Goal: Task Accomplishment & Management: Manage account settings

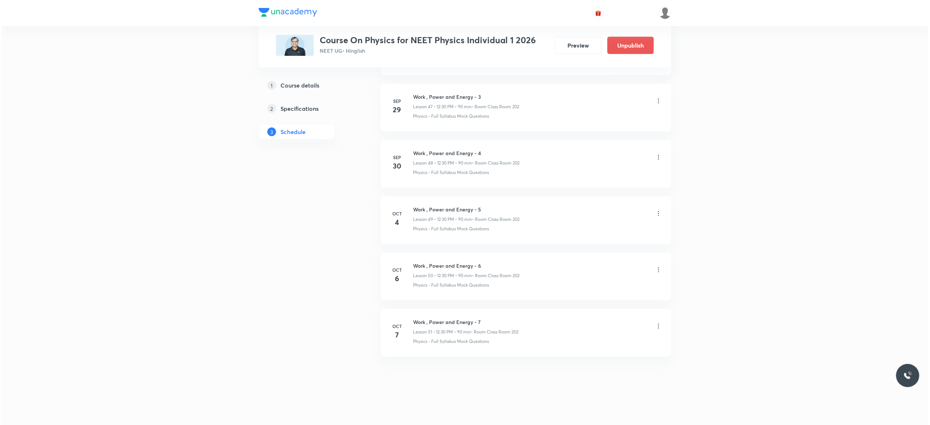
scroll to position [3043, 0]
click at [656, 329] on icon at bounding box center [656, 326] width 7 height 7
click at [591, 347] on p "Edit" at bounding box center [587, 345] width 9 height 8
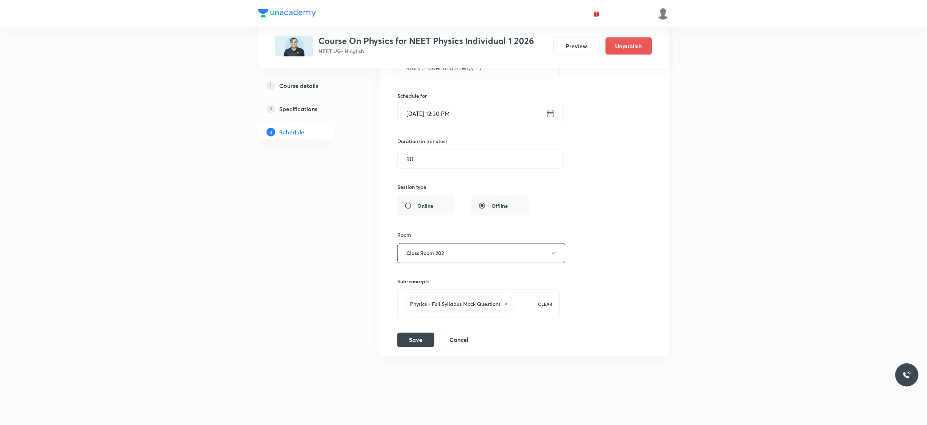
scroll to position [2989, 0]
click at [508, 305] on icon at bounding box center [506, 304] width 3 height 3
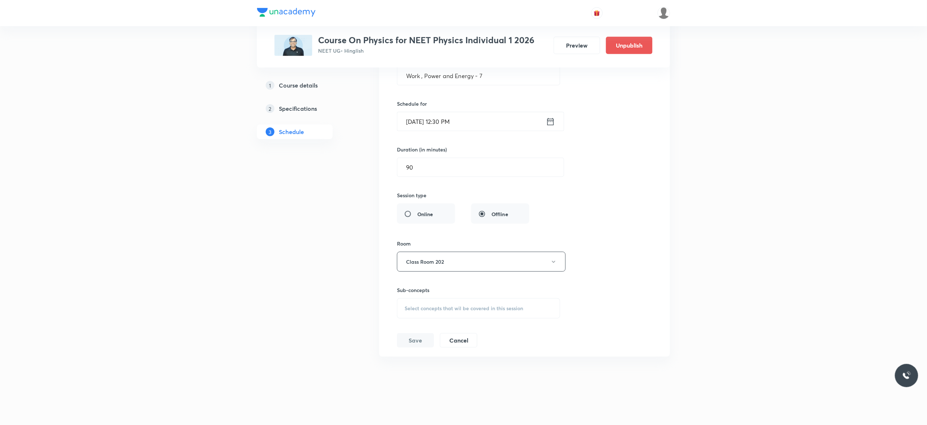
scroll to position [2980, 0]
click at [421, 312] on div "Select concepts that wil be covered in this session" at bounding box center [478, 308] width 163 height 20
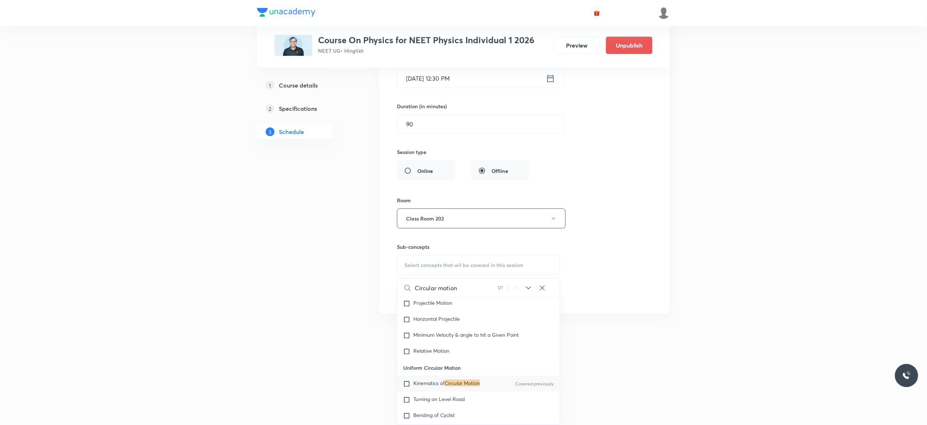
scroll to position [1376, 0]
type input "Circular motion"
click at [406, 386] on input "checkbox" at bounding box center [408, 382] width 10 height 7
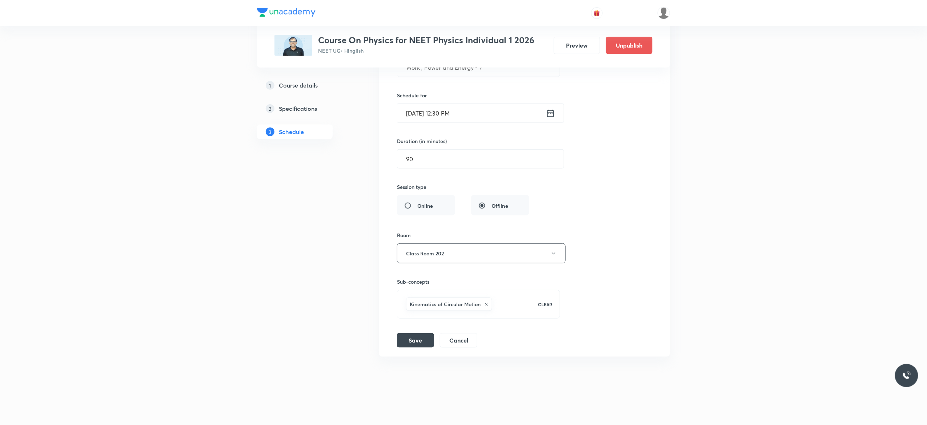
click at [595, 223] on div "Session title 27/99 Work , Power and Energy - 7 ​ Schedule for Oct 7, 2025, 12:…" at bounding box center [524, 189] width 255 height 317
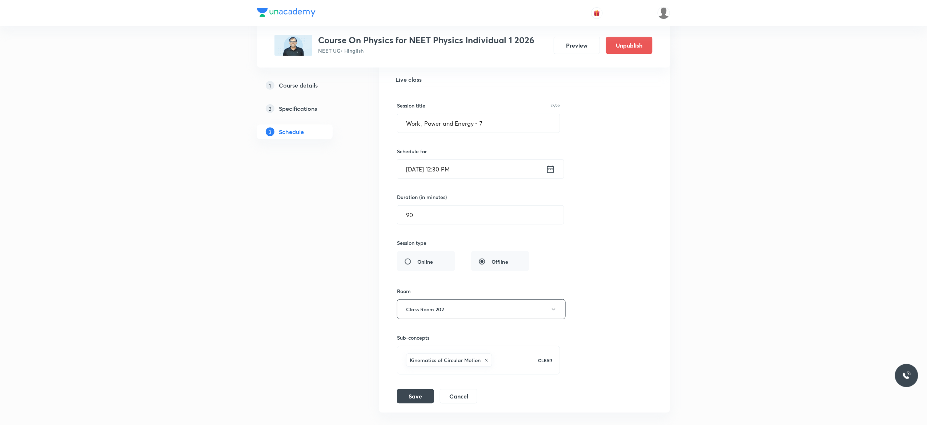
scroll to position [2873, 0]
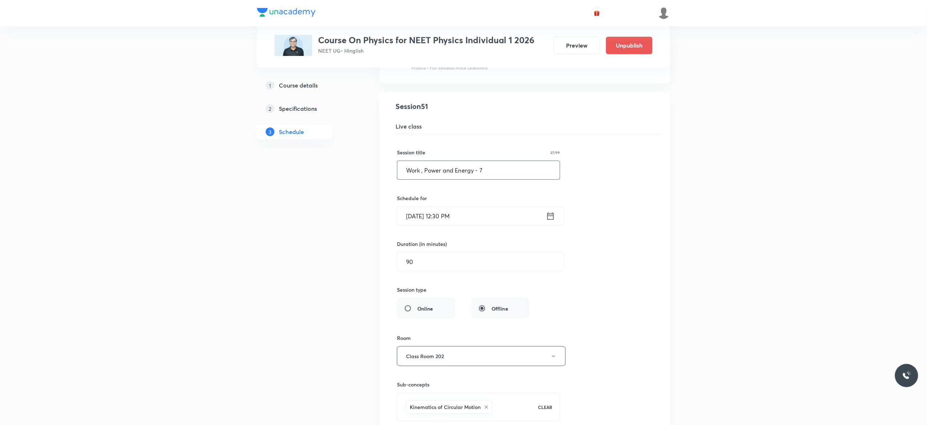
click at [495, 180] on input "Work , Power and Energy - 7" at bounding box center [478, 170] width 162 height 19
paste input "Circular motion"
type input "Circular Motion - 1"
click at [634, 223] on div "Session title 20/99 Circular Motion - 1 ​ Schedule for Oct 7, 2025, 12:30 PM ​ …" at bounding box center [524, 292] width 255 height 317
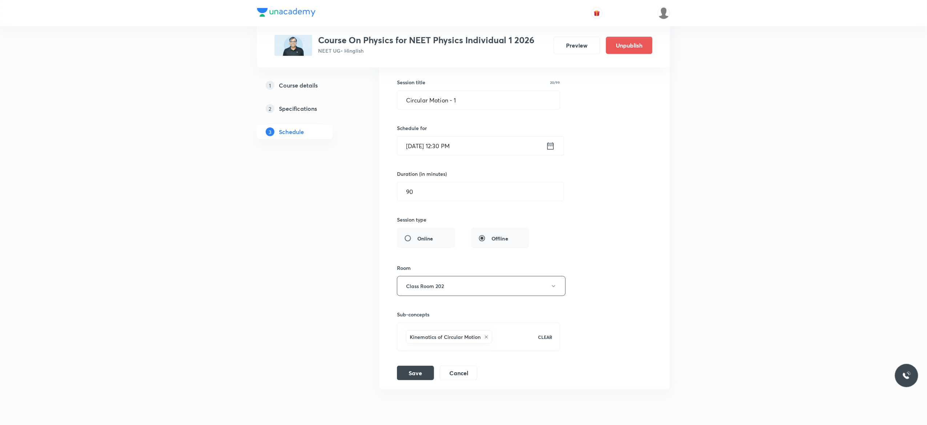
scroll to position [2989, 0]
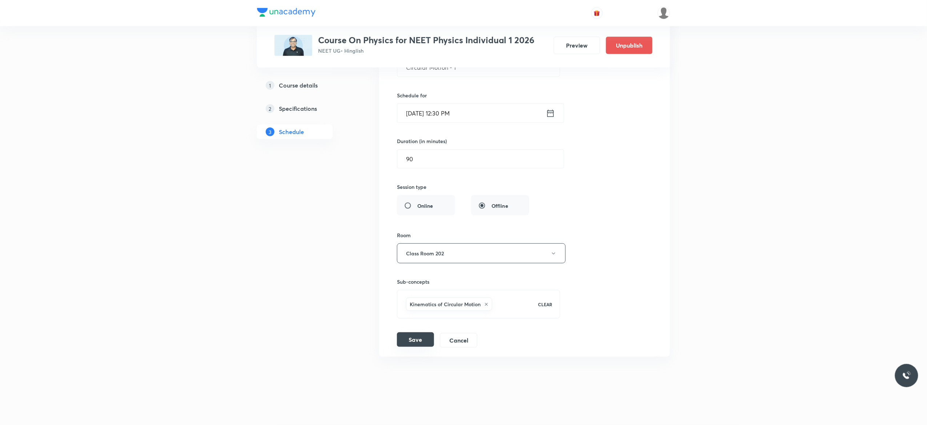
click at [419, 337] on button "Save" at bounding box center [415, 340] width 37 height 15
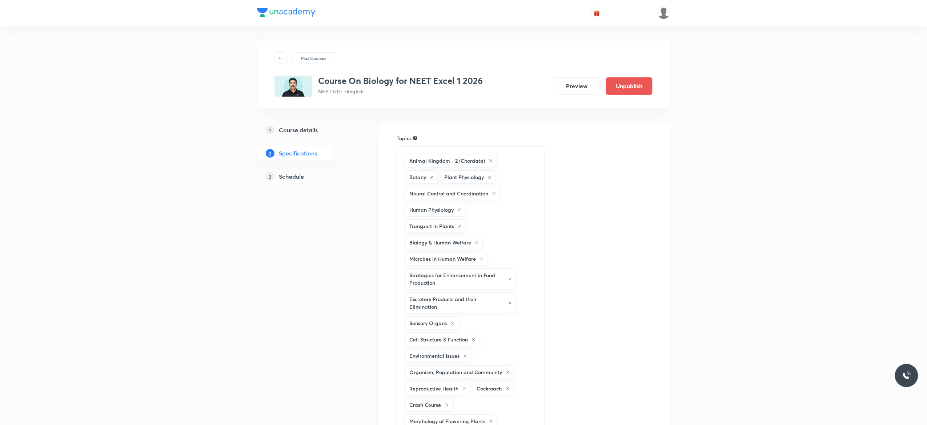
click at [289, 178] on h5 "Schedule" at bounding box center [291, 176] width 25 height 9
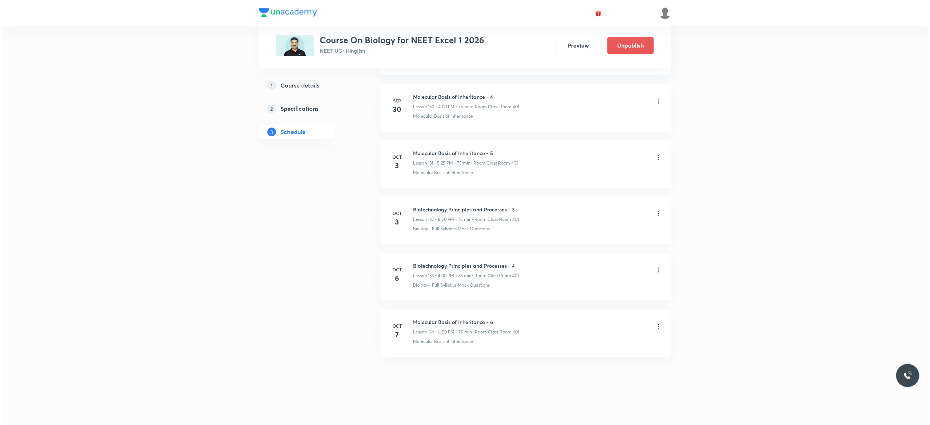
scroll to position [7785, 0]
click at [657, 327] on icon at bounding box center [656, 326] width 7 height 7
click at [603, 346] on li "Edit" at bounding box center [617, 344] width 80 height 13
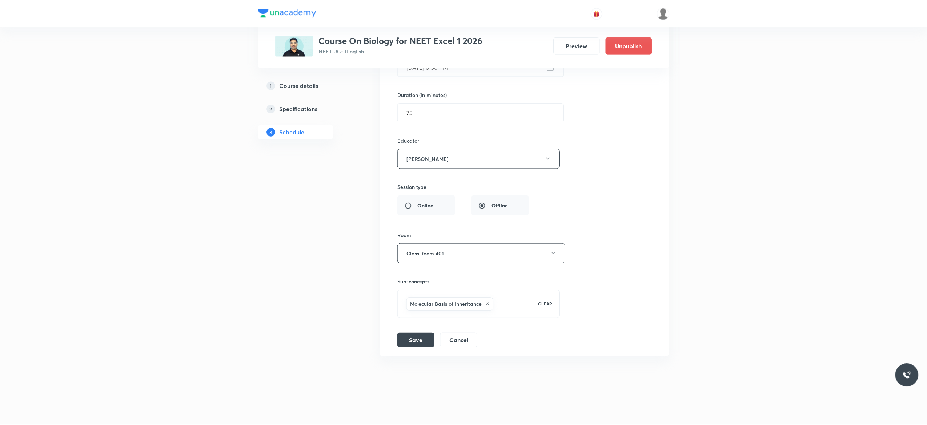
scroll to position [7732, 0]
click at [489, 305] on icon at bounding box center [487, 304] width 4 height 4
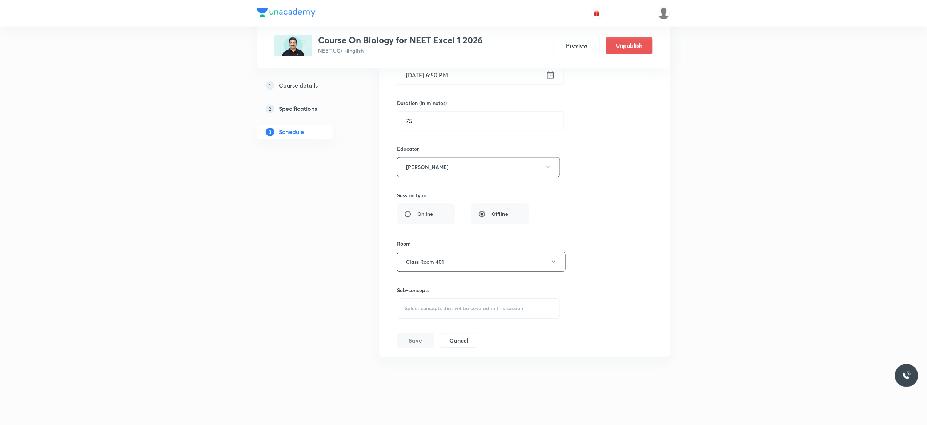
scroll to position [7722, 0]
click at [411, 314] on div "Select concepts that wil be covered in this session" at bounding box center [478, 308] width 163 height 20
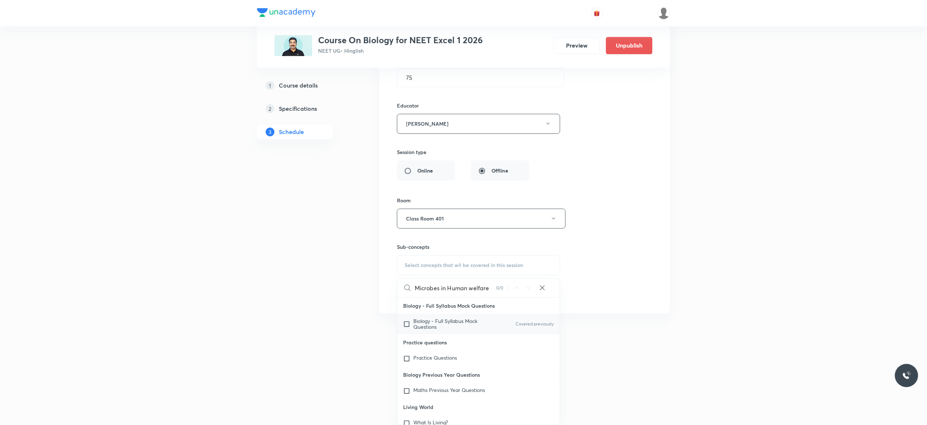
type input "Microbes in Human welfare"
click at [406, 325] on input "checkbox" at bounding box center [408, 324] width 10 height 12
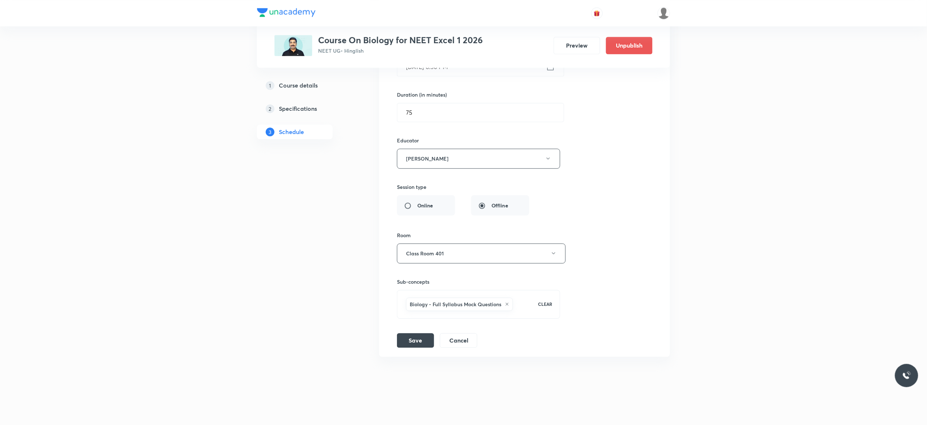
scroll to position [7732, 0]
click at [608, 211] on div "Session title 34/99 Molecular Basis of Inheritance - 6 ​ Schedule for Oct 7, 20…" at bounding box center [524, 166] width 255 height 363
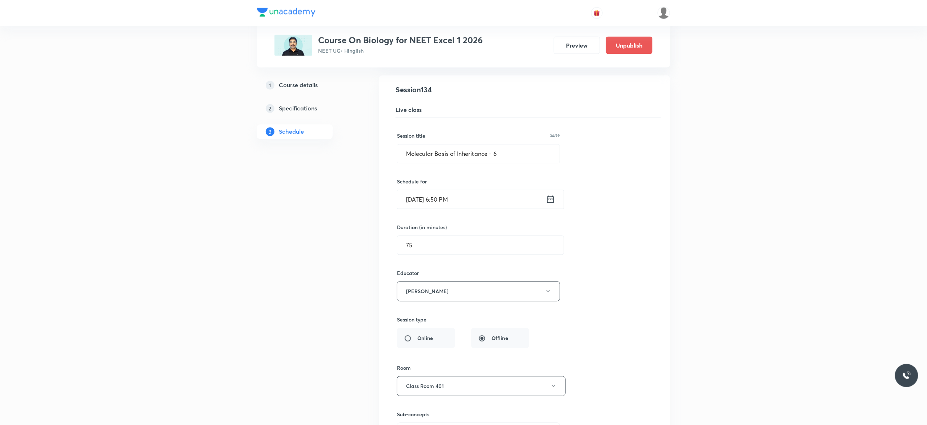
scroll to position [7557, 0]
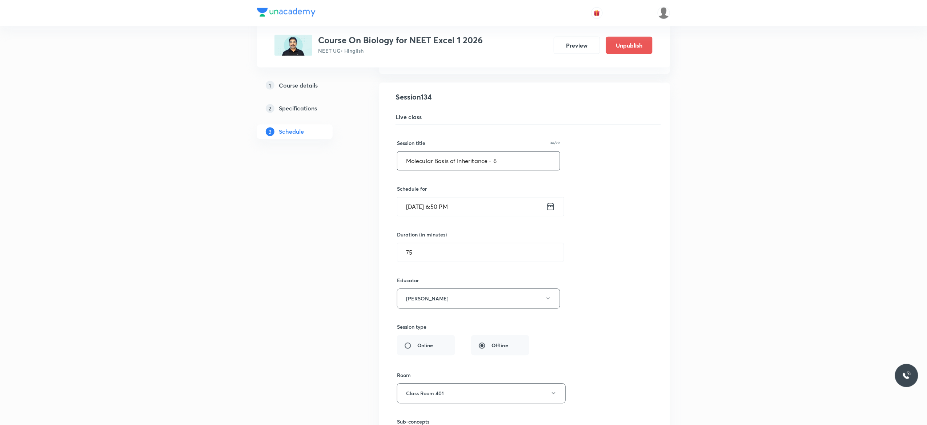
click at [504, 170] on input "Molecular Basis of Inheritance - 6" at bounding box center [478, 161] width 162 height 19
paste input "Microbes in Human welfare"
type input "Microbes in Human Welfare - 1"
click at [627, 246] on div "Session title 30/99 Microbes in Human Welfare - 1 ​ Schedule for Oct 7, 2025, 6…" at bounding box center [524, 306] width 255 height 363
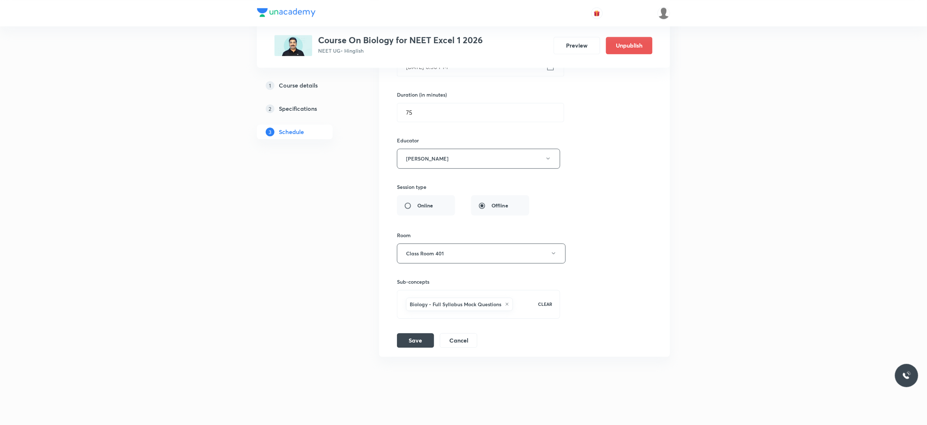
scroll to position [7732, 0]
click at [408, 342] on button "Save" at bounding box center [415, 340] width 37 height 15
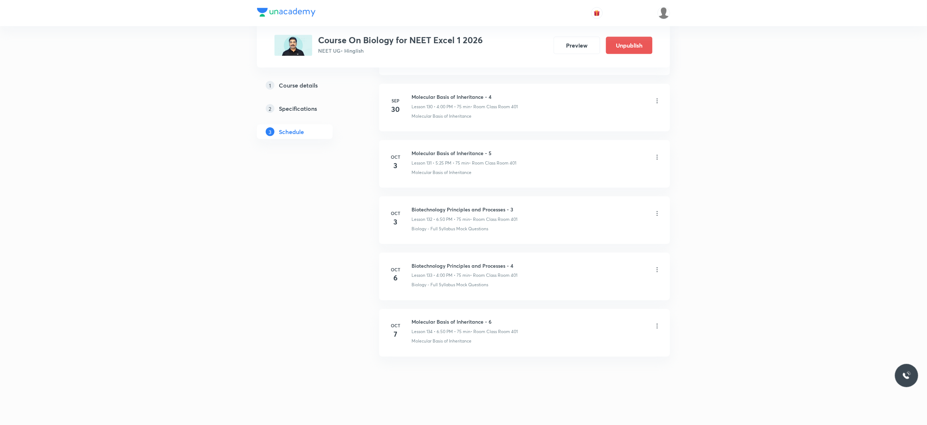
scroll to position [7403, 0]
drag, startPoint x: 496, startPoint y: 321, endPoint x: 519, endPoint y: 321, distance: 23.3
click at [519, 321] on h6 "Inverse Trigonometric Function and Statistics - 3" at bounding box center [468, 322] width 114 height 8
copy h6 "Statistics"
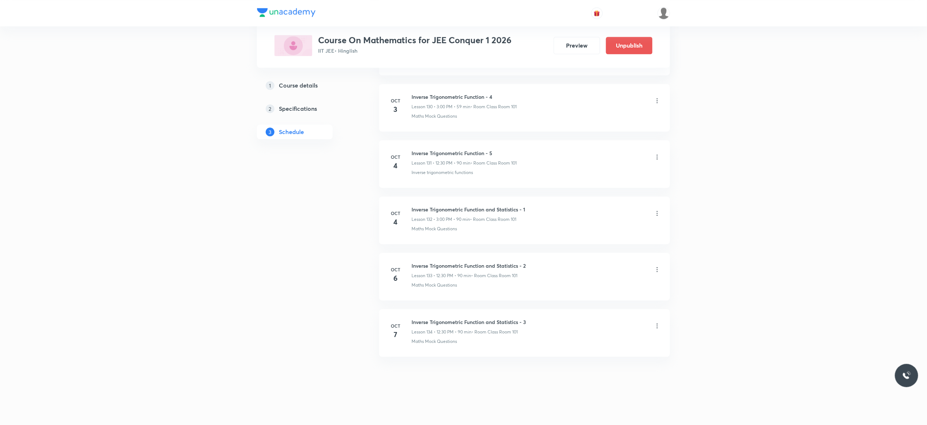
click at [656, 325] on icon at bounding box center [656, 325] width 7 height 7
click at [585, 343] on p "Edit" at bounding box center [587, 345] width 9 height 8
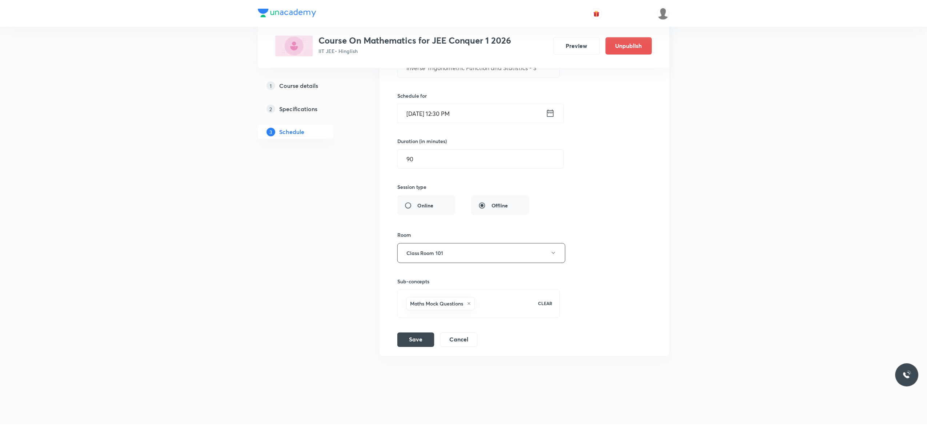
scroll to position [7685, 0]
click at [469, 305] on icon at bounding box center [469, 304] width 4 height 4
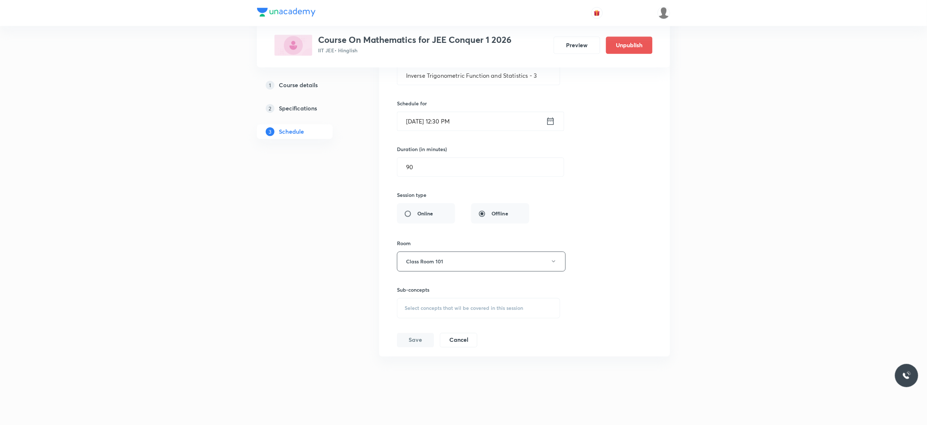
scroll to position [7676, 0]
click at [420, 312] on div "Select concepts that wil be covered in this session" at bounding box center [478, 308] width 163 height 20
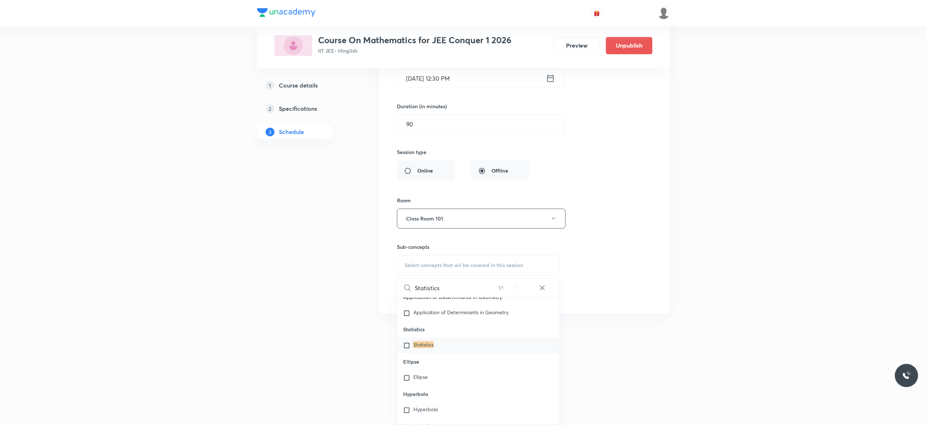
scroll to position [16007, 0]
type input "Statistics"
click at [407, 325] on input "checkbox" at bounding box center [408, 320] width 10 height 7
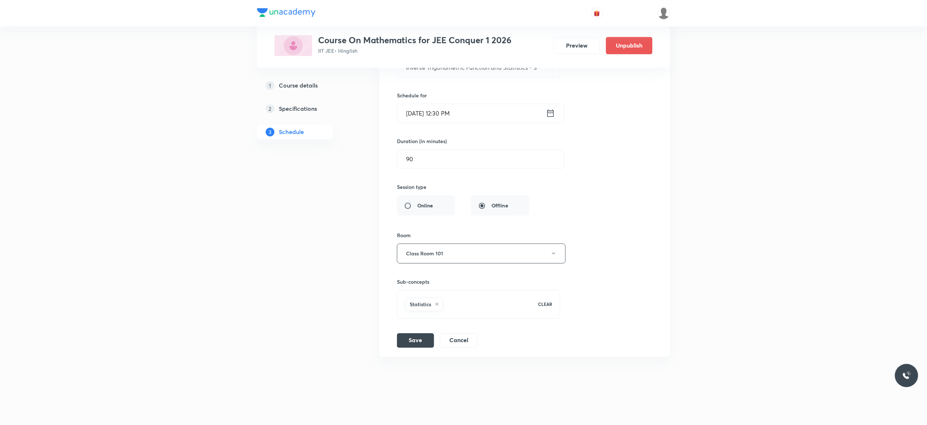
scroll to position [7685, 0]
click at [593, 219] on div "Session title 49/99 Inverse Trigonometric Function and Statistics - 3 ​ Schedul…" at bounding box center [524, 189] width 255 height 317
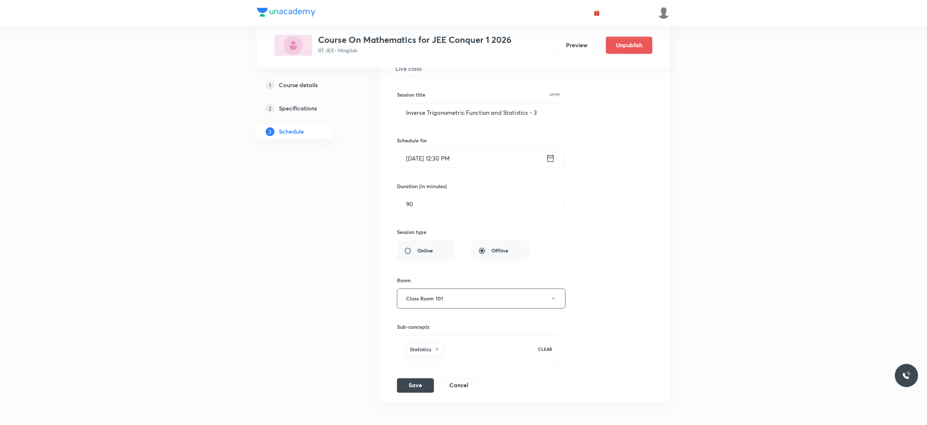
scroll to position [7569, 0]
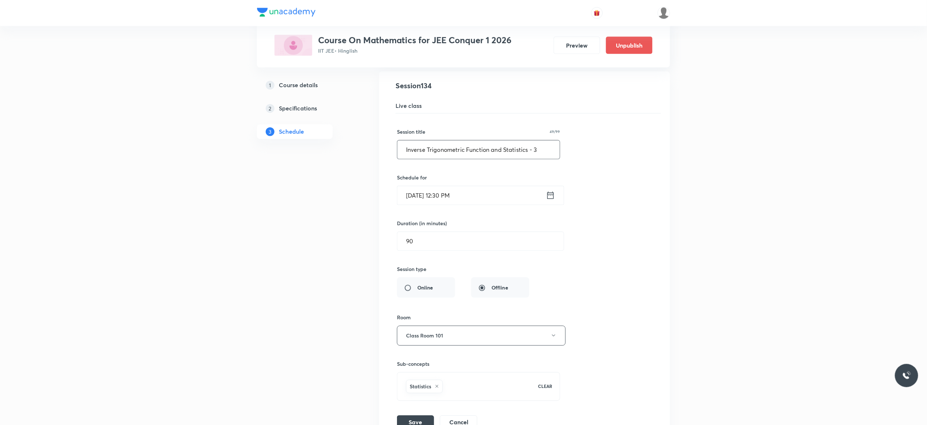
click at [528, 159] on input "Inverse Trigonometric Function and Statistics - 3" at bounding box center [478, 150] width 162 height 19
type input "Statistics - 3"
click at [602, 214] on div "Session title 14/99 Statistics - 3 ​ Schedule for Oct 7, 2025, 12:30 PM ​ Durat…" at bounding box center [524, 272] width 255 height 317
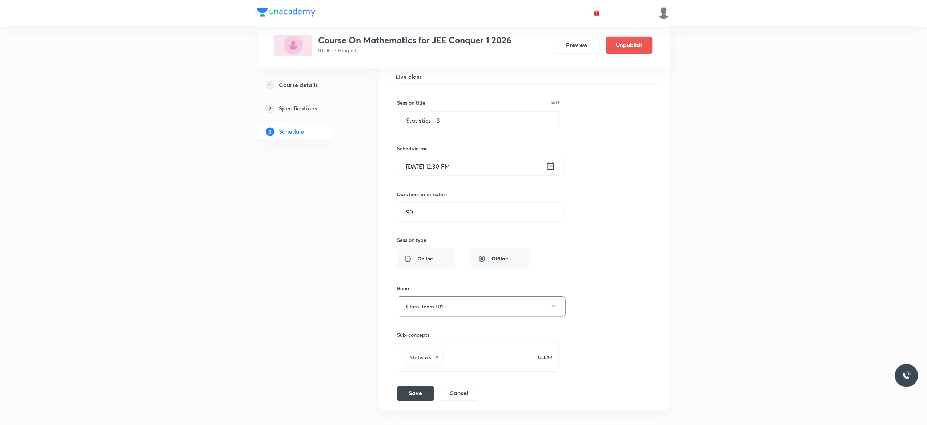
scroll to position [7685, 0]
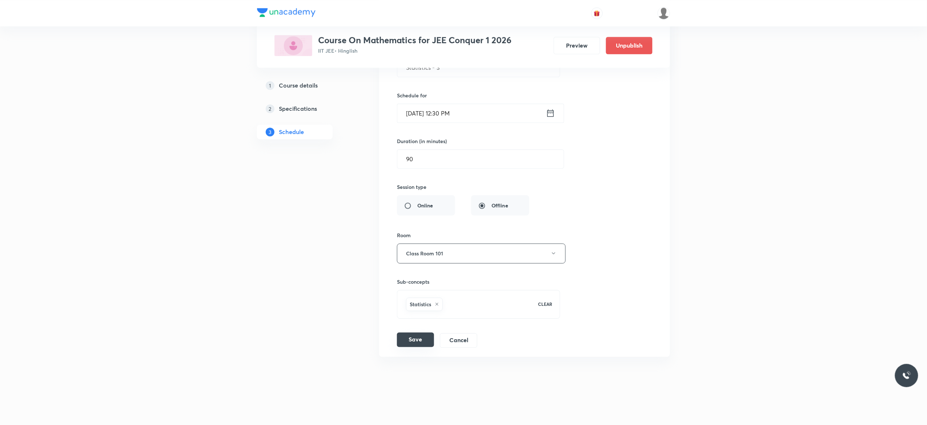
click at [416, 342] on button "Save" at bounding box center [415, 340] width 37 height 15
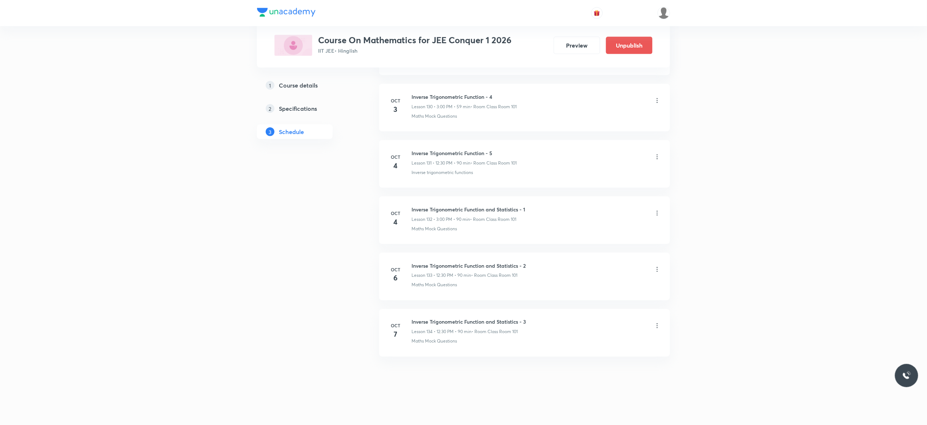
scroll to position [7404, 0]
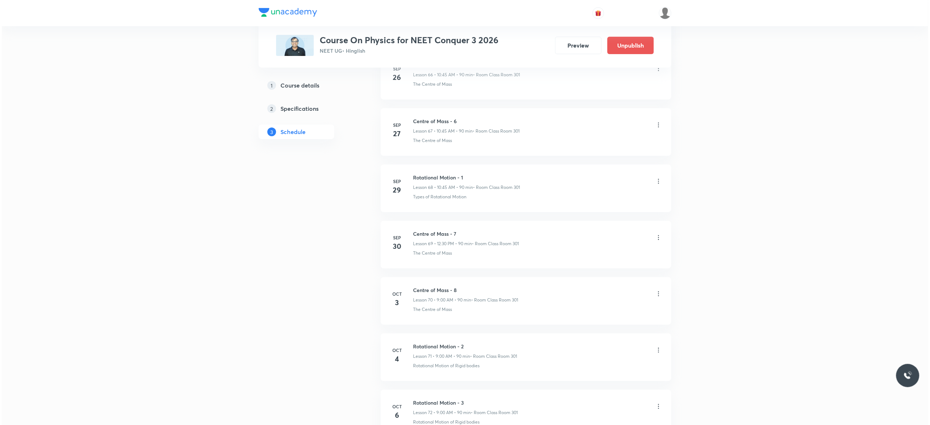
scroll to position [4335, 0]
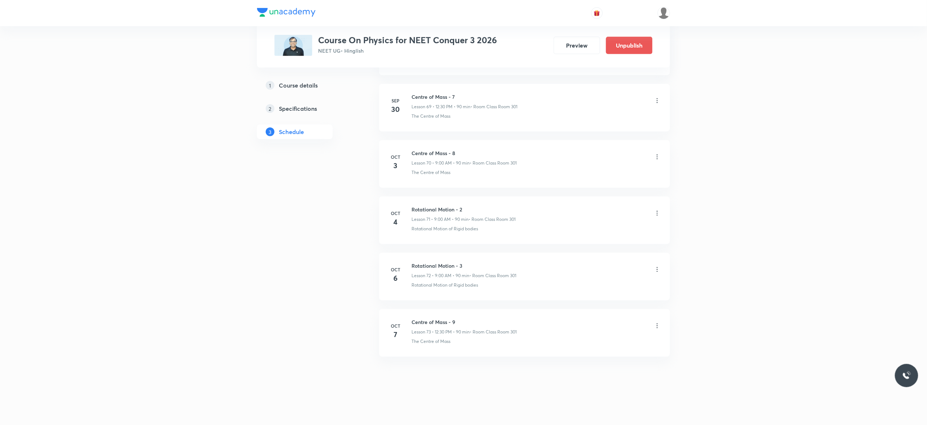
click at [657, 327] on icon at bounding box center [656, 325] width 7 height 7
click at [589, 346] on p "Edit" at bounding box center [587, 345] width 9 height 8
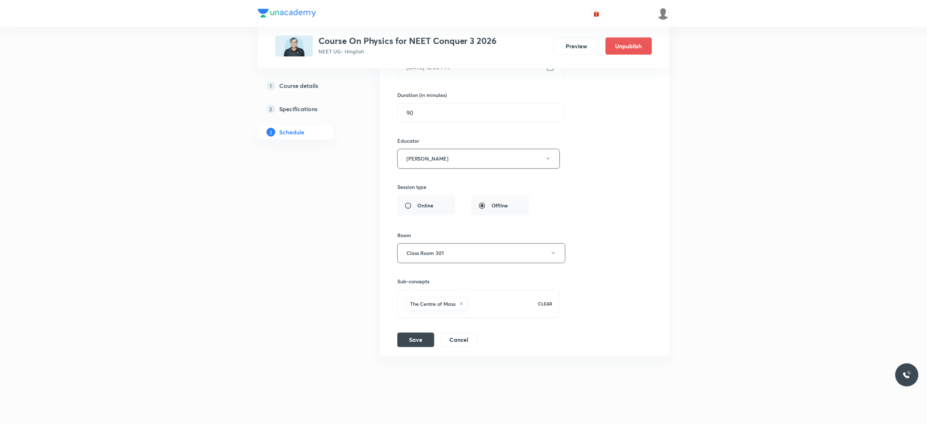
scroll to position [4281, 0]
click at [463, 306] on icon at bounding box center [461, 304] width 4 height 4
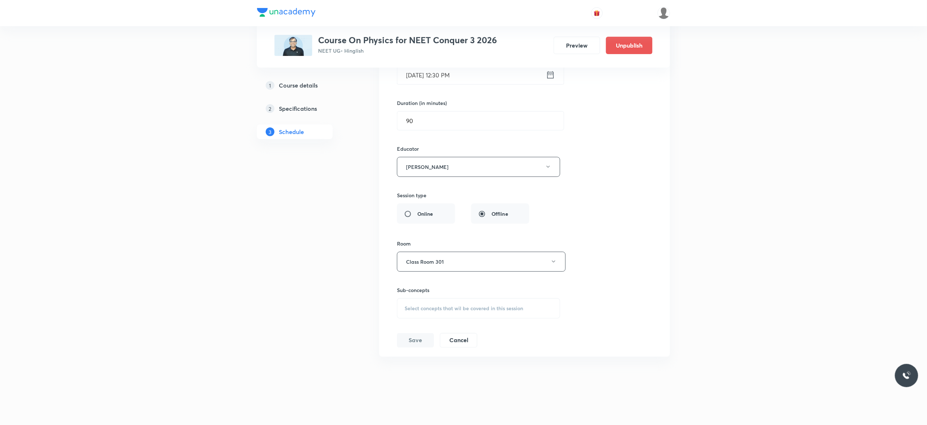
scroll to position [4272, 0]
click at [417, 311] on span "Select concepts that wil be covered in this session" at bounding box center [463, 309] width 118 height 6
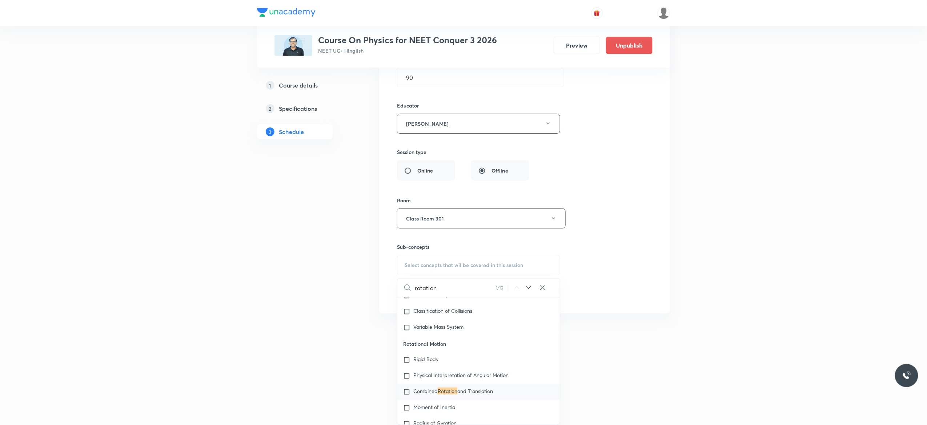
scroll to position [2153, 0]
type input "rotation"
click at [407, 391] on input "checkbox" at bounding box center [408, 386] width 10 height 7
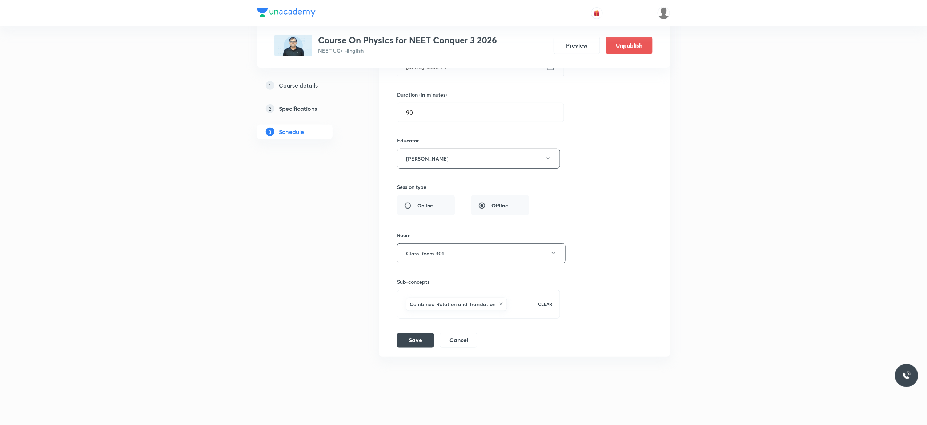
click at [622, 252] on div "Session title 18/99 Centre of Mass - 9 ​ Schedule for Oct 7, 2025, 12:30 PM ​ D…" at bounding box center [524, 166] width 255 height 363
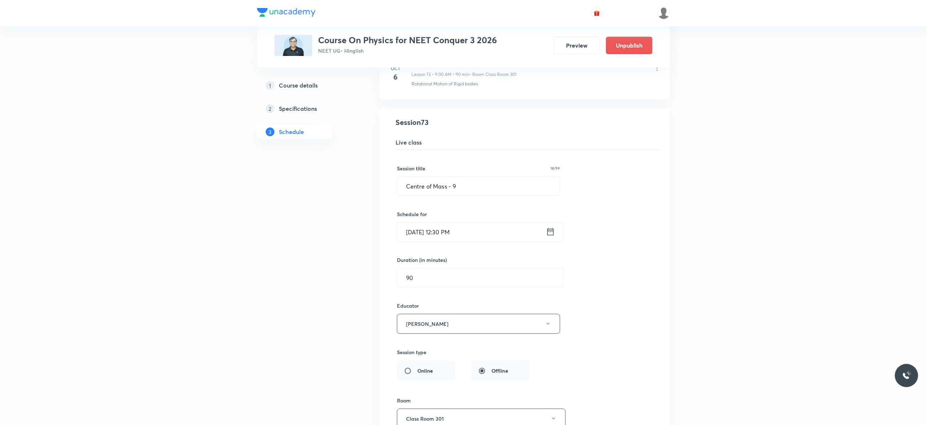
scroll to position [4077, 0]
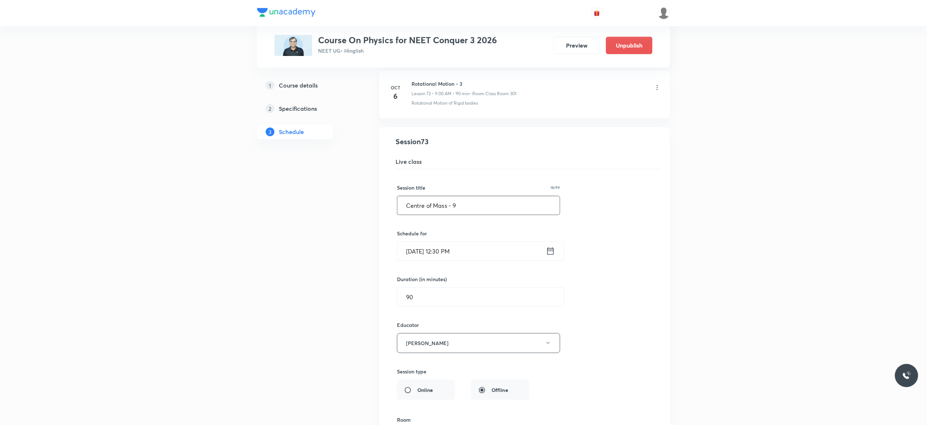
click at [461, 215] on input "Centre of Mass - 9" at bounding box center [478, 205] width 162 height 19
paste input "rotation"
type input "Rotation - 1"
click at [649, 242] on div "Session title 13/99 Rotation - 1 ​ Schedule for Oct 7, 2025, 12:30 PM ​ Duratio…" at bounding box center [524, 350] width 255 height 363
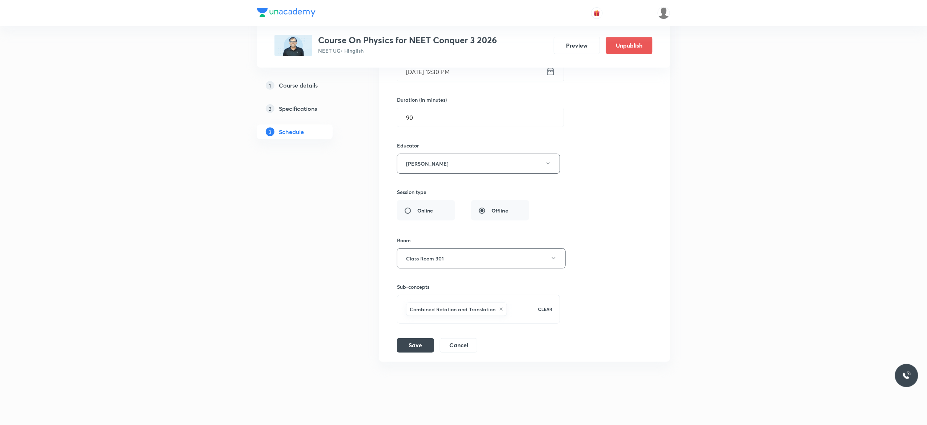
scroll to position [4281, 0]
click at [415, 343] on button "Save" at bounding box center [415, 340] width 37 height 15
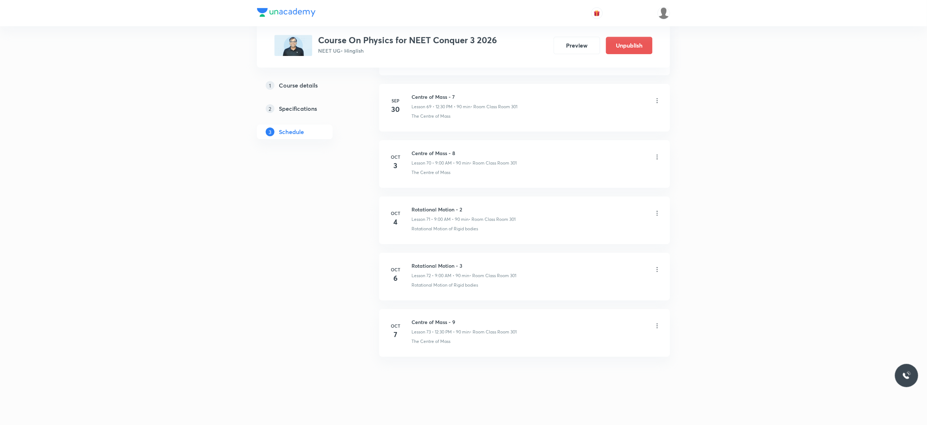
scroll to position [3953, 0]
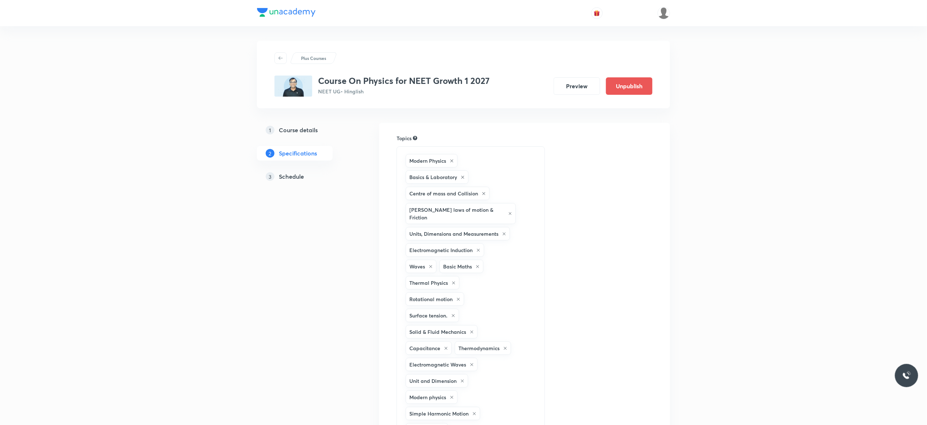
click at [289, 179] on h5 "Schedule" at bounding box center [291, 176] width 25 height 9
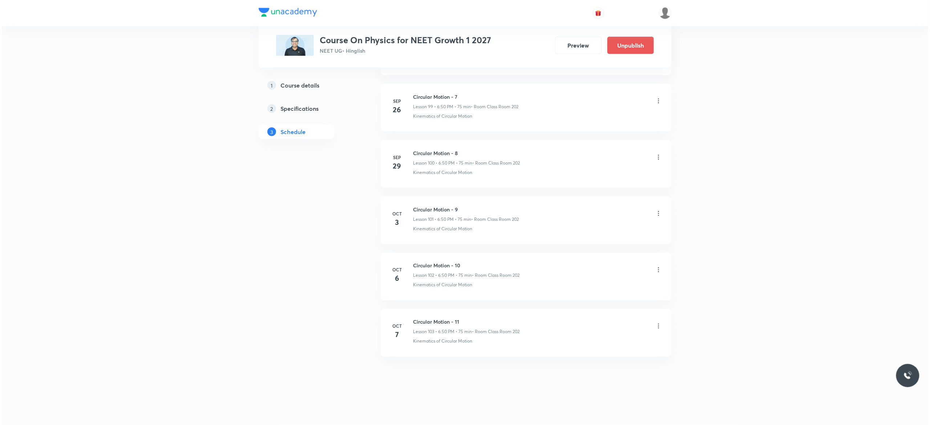
scroll to position [6032, 0]
click at [657, 324] on icon at bounding box center [657, 326] width 1 height 5
click at [592, 346] on li "Edit" at bounding box center [617, 344] width 80 height 13
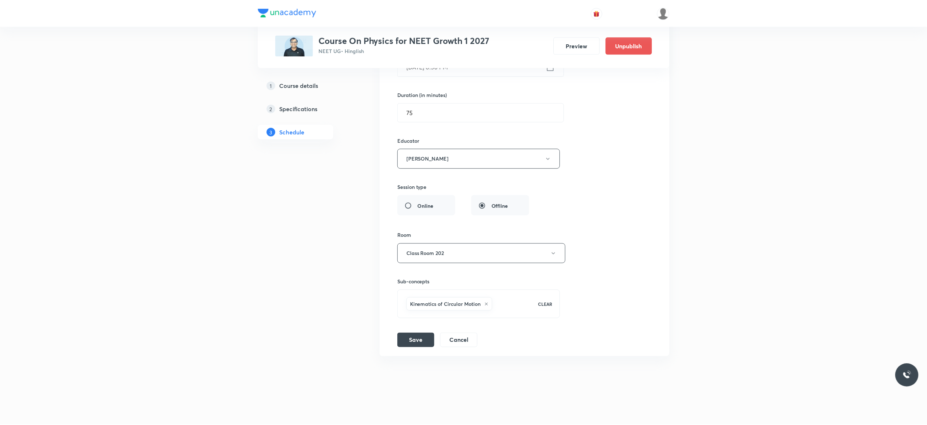
scroll to position [5977, 0]
click at [488, 303] on icon at bounding box center [486, 304] width 4 height 4
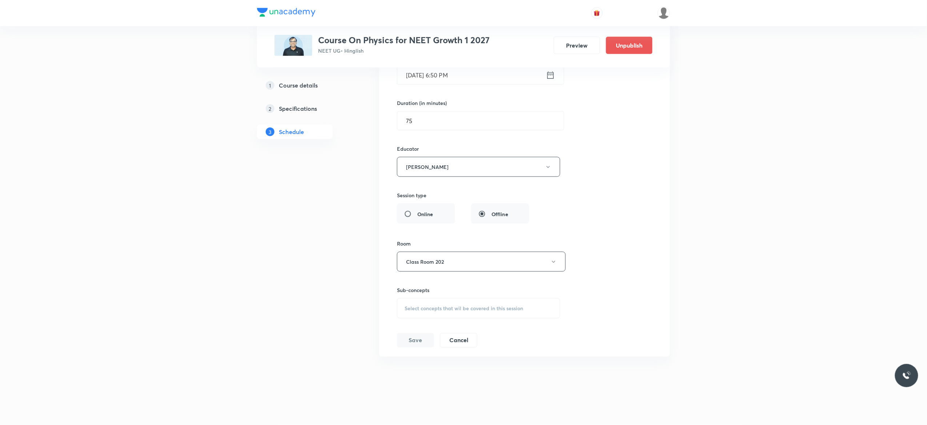
scroll to position [5969, 0]
click at [409, 316] on div "Select concepts that wil be covered in this session" at bounding box center [478, 308] width 163 height 20
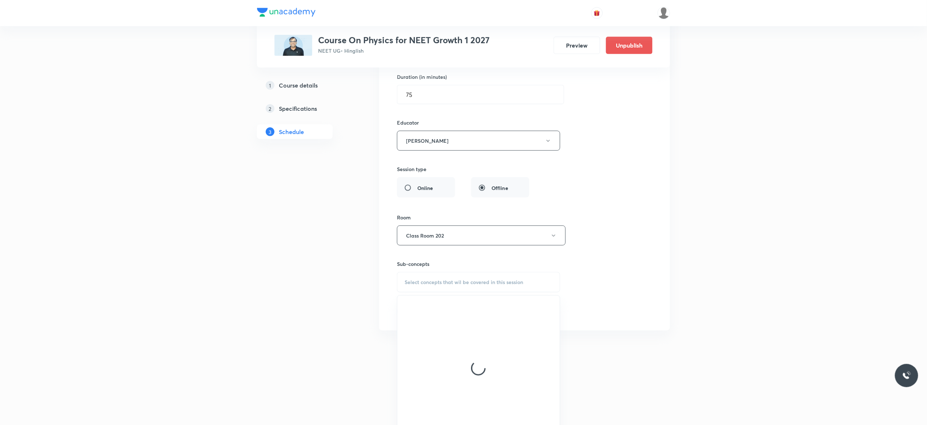
scroll to position [5977, 0]
click at [642, 306] on div "Session title 20/99 Circular Motion - 11 ​ Schedule for [DATE] 6:50 PM ​ Durati…" at bounding box center [524, 135] width 255 height 355
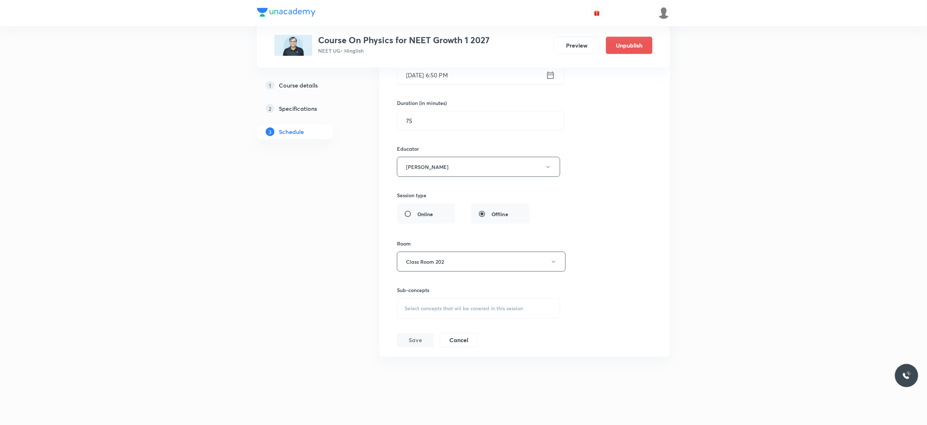
click at [416, 315] on div "Select concepts that wil be covered in this session" at bounding box center [478, 308] width 163 height 20
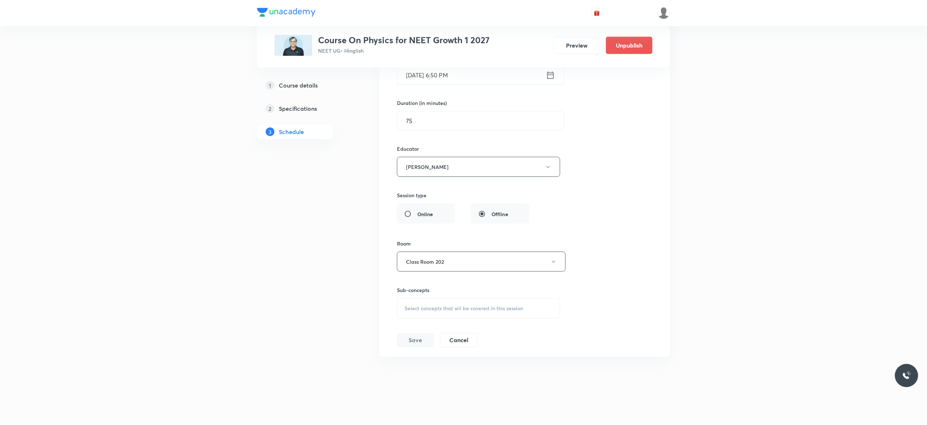
click at [415, 310] on span "Select concepts that wil be covered in this session" at bounding box center [463, 309] width 118 height 6
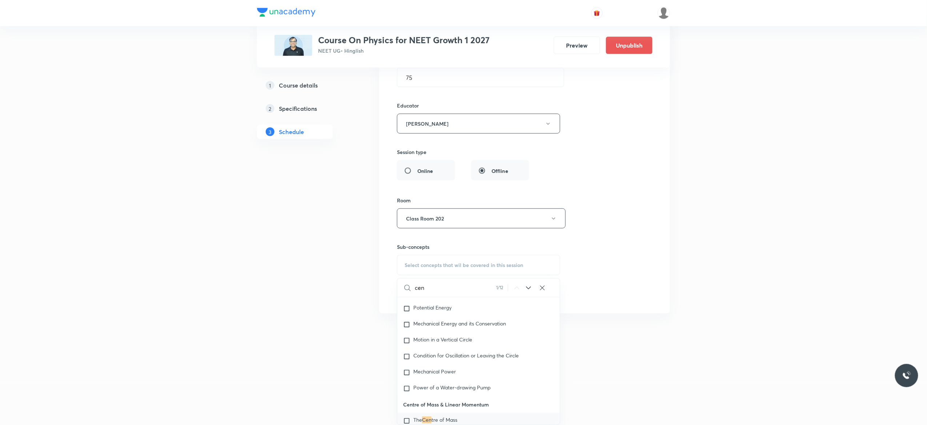
scroll to position [2012, 0]
type input "cen"
drag, startPoint x: 413, startPoint y: 391, endPoint x: 466, endPoint y: 389, distance: 52.7
click at [466, 389] on div "The Cen tre of Mass" at bounding box center [478, 388] width 162 height 16
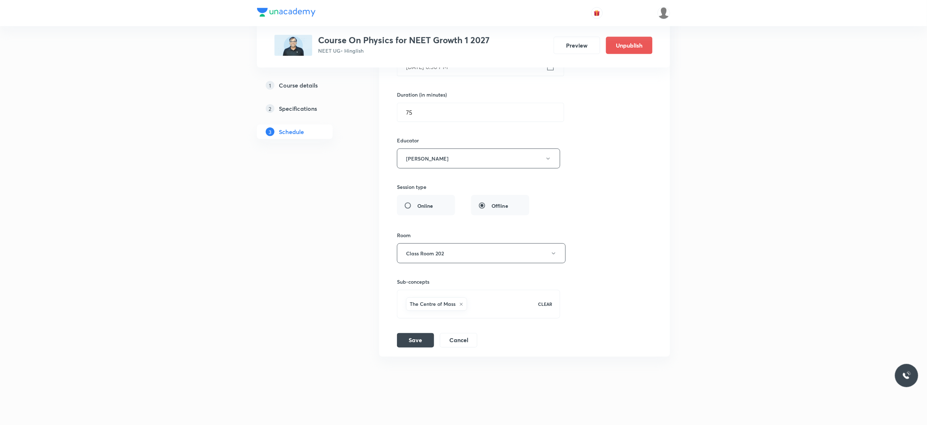
scroll to position [5977, 0]
copy h6 "The Centre of Mass"
drag, startPoint x: 466, startPoint y: 308, endPoint x: 410, endPoint y: 315, distance: 55.6
click at [410, 315] on div "The Centre of Mass CLEAR" at bounding box center [478, 304] width 163 height 29
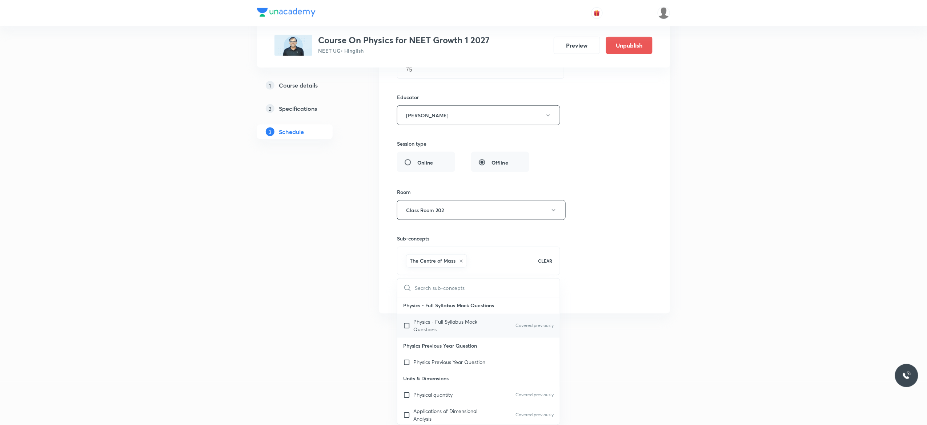
type input "The Centre of Mass"
checkbox input "true"
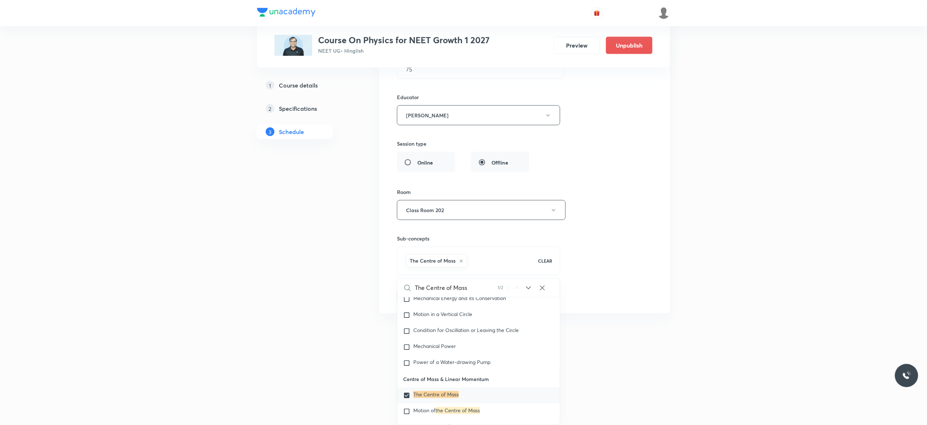
scroll to position [2012, 0]
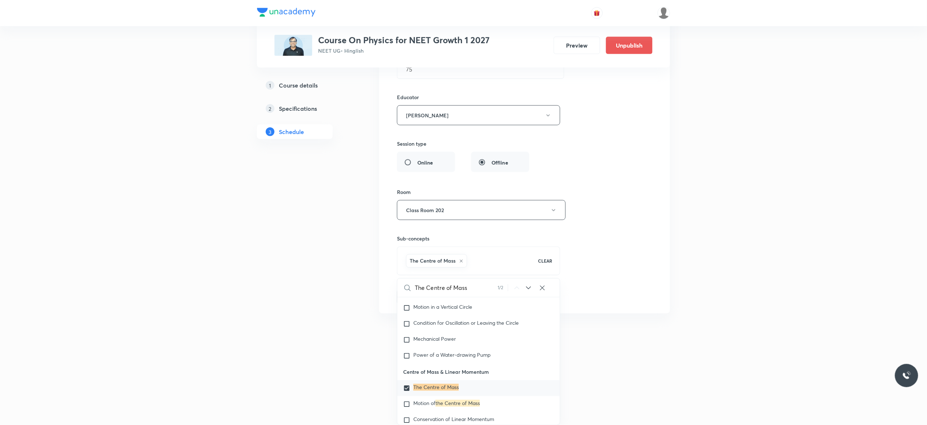
type input "The Centre of Mass"
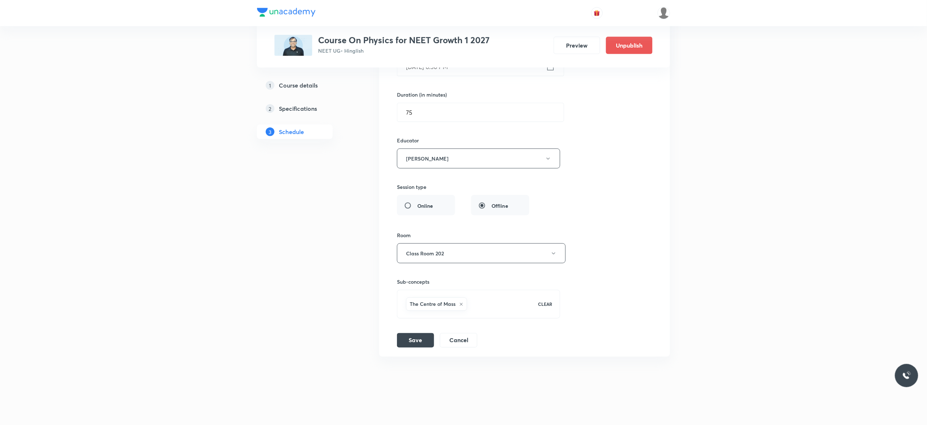
scroll to position [5977, 0]
click at [599, 121] on div "Session title 20/99 Circular Motion - 11 ​ Schedule for [DATE] 6:50 PM ​ Durati…" at bounding box center [524, 166] width 255 height 363
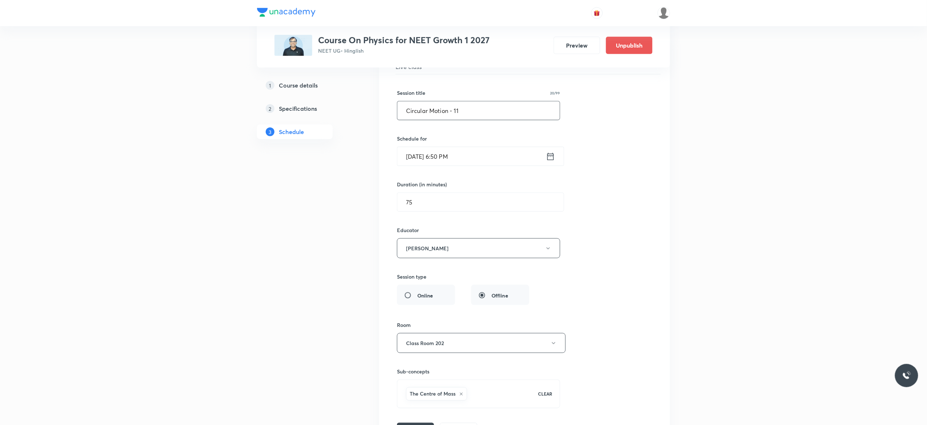
click at [464, 120] on input "Circular Motion - 11" at bounding box center [478, 110] width 162 height 19
paste input "The Centre of Mass"
type input "The Centre of Mass - 1"
click at [644, 190] on div "Session title 22/99 The Centre of Mass - 1 ​ Schedule for [DATE] 6:50 PM ​ Dura…" at bounding box center [524, 255] width 255 height 363
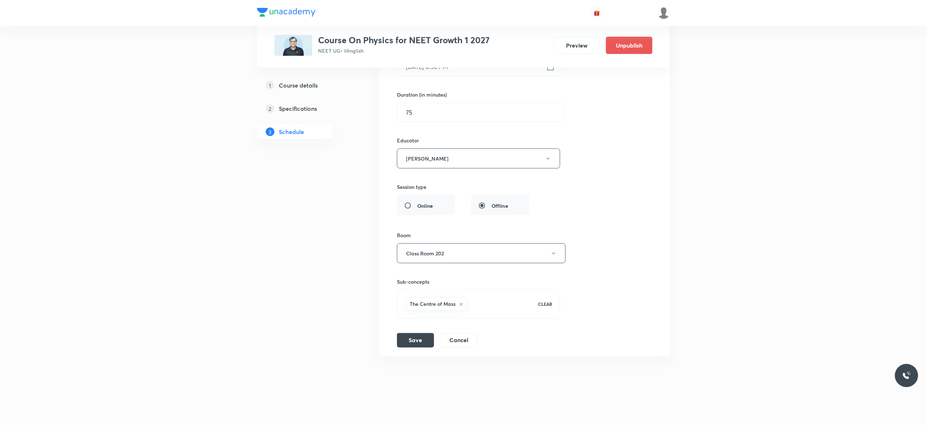
scroll to position [5977, 0]
click at [413, 340] on button "Save" at bounding box center [415, 340] width 37 height 15
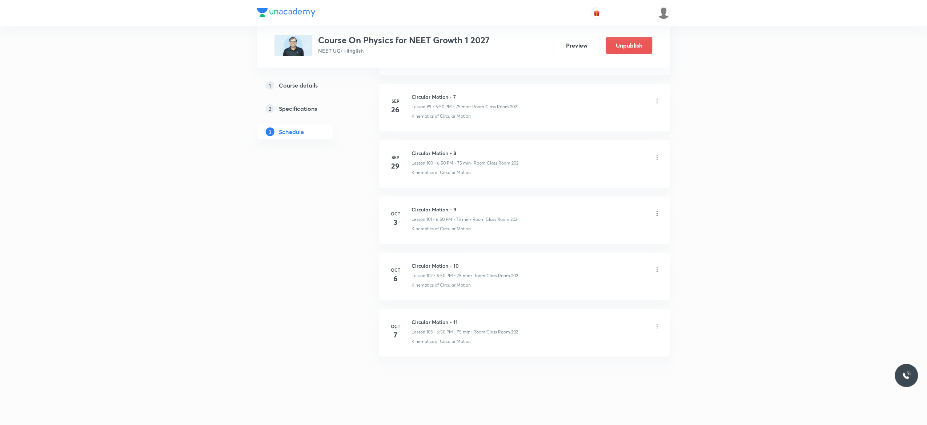
scroll to position [5650, 0]
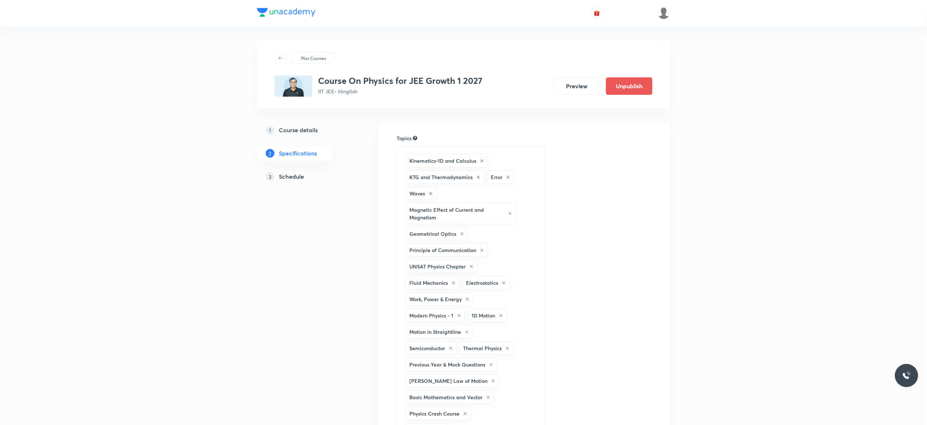
click at [291, 176] on h5 "Schedule" at bounding box center [291, 176] width 25 height 9
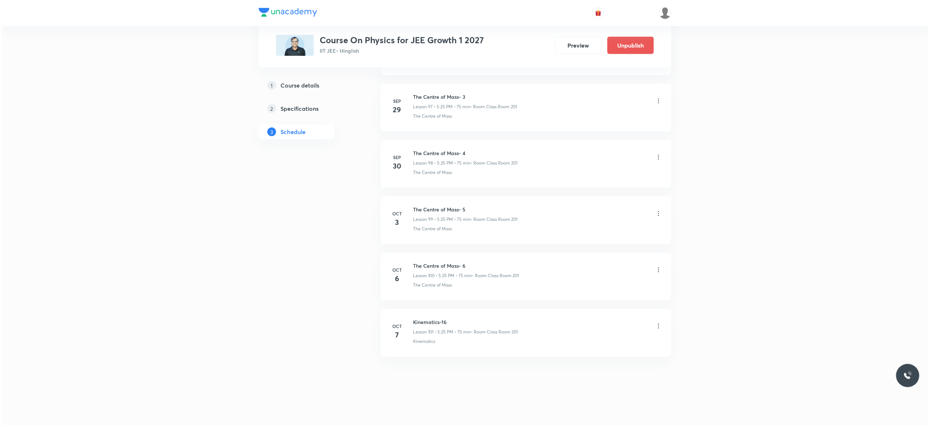
scroll to position [5918, 0]
drag, startPoint x: 470, startPoint y: 264, endPoint x: 412, endPoint y: 264, distance: 57.4
click at [412, 264] on h6 "The Centre of Mass- 6" at bounding box center [464, 266] width 106 height 8
copy h6 "The Centre of Mass- 6"
click at [658, 328] on icon at bounding box center [656, 326] width 7 height 7
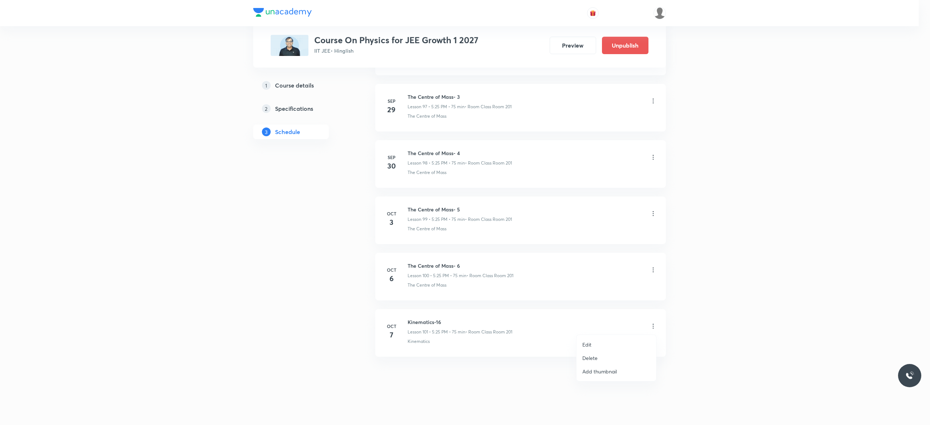
click at [596, 340] on li "Edit" at bounding box center [617, 344] width 80 height 13
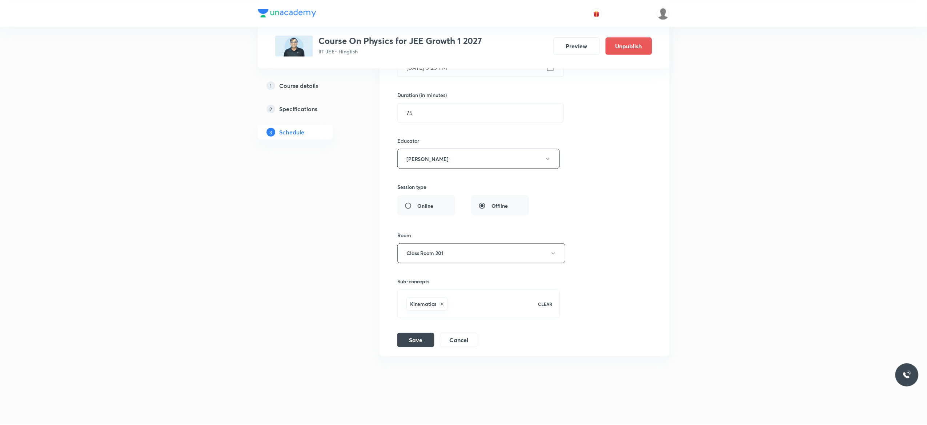
scroll to position [5864, 0]
click at [442, 305] on icon at bounding box center [442, 304] width 4 height 4
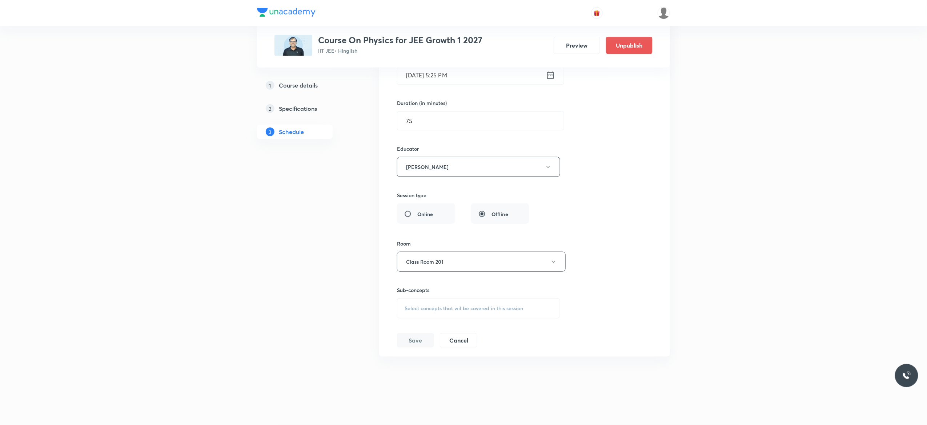
click at [406, 309] on span "Select concepts that wil be covered in this session" at bounding box center [463, 309] width 118 height 6
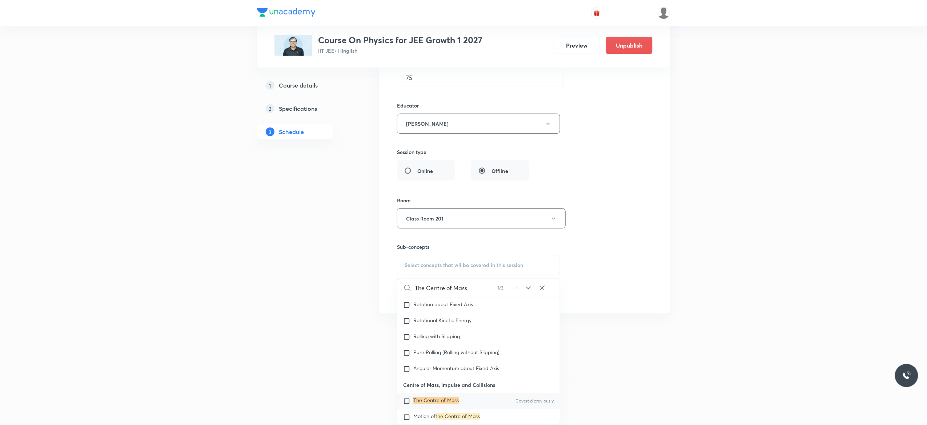
scroll to position [2565, 0]
type input "The Centre of Mass"
click at [409, 394] on input "checkbox" at bounding box center [408, 397] width 10 height 7
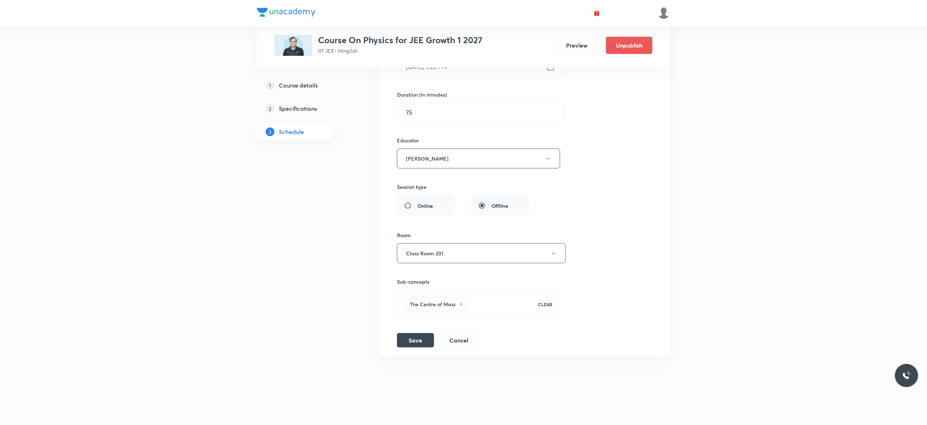
scroll to position [5864, 0]
click at [593, 247] on div "Session title 13/99 Kinematics-16 ​ Schedule for Oct 7, 2025, 5:25 PM ​ Duratio…" at bounding box center [524, 166] width 255 height 363
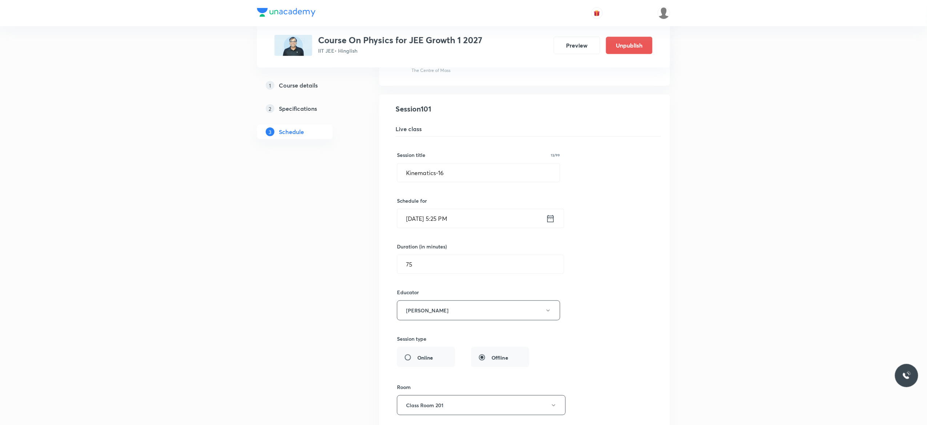
scroll to position [5661, 0]
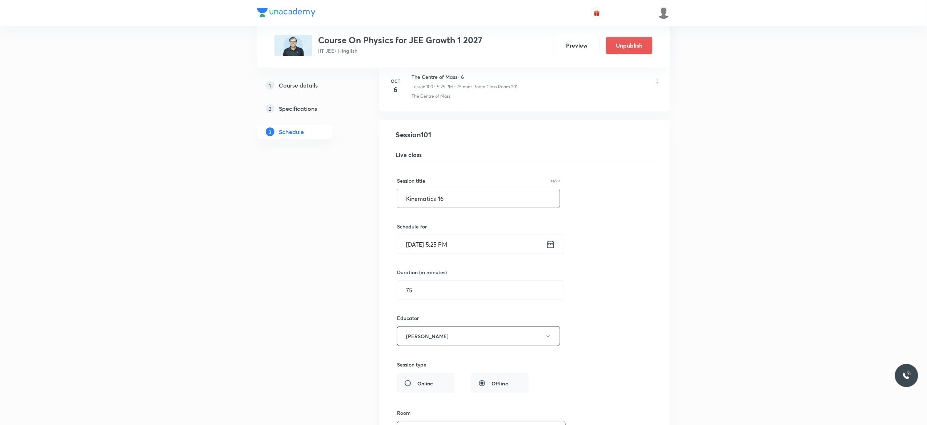
click at [450, 208] on input "Kinematics-16" at bounding box center [478, 198] width 162 height 19
type input "K"
paste input "The Centre of Mass- 6"
type input "The Centre of Mass- 7"
click at [626, 255] on div "Session title 21/99 The Centre of Mass- 7 ​ Schedule for Oct 7, 2025, 5:25 PM ​…" at bounding box center [524, 343] width 255 height 363
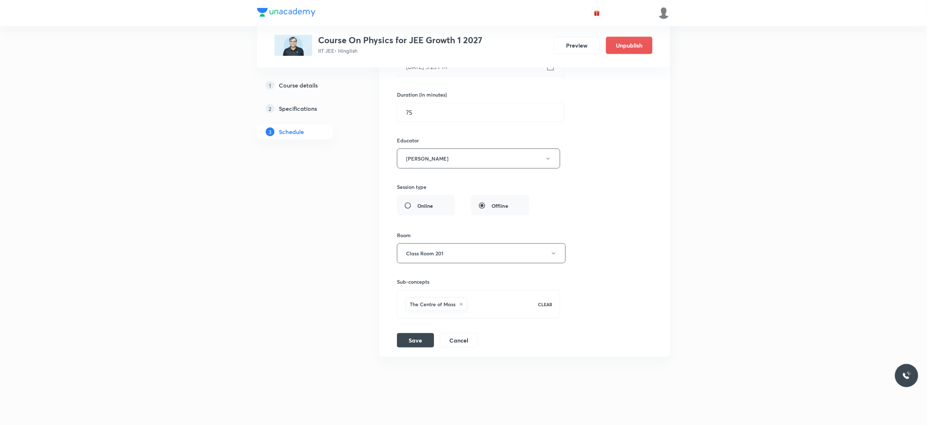
scroll to position [5864, 0]
click at [414, 340] on button "Save" at bounding box center [415, 340] width 37 height 15
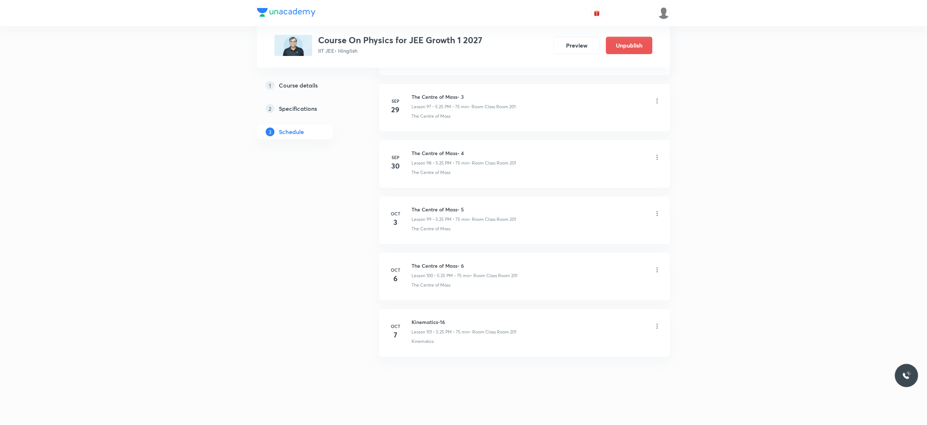
scroll to position [5537, 0]
